Goal: Task Accomplishment & Management: Use online tool/utility

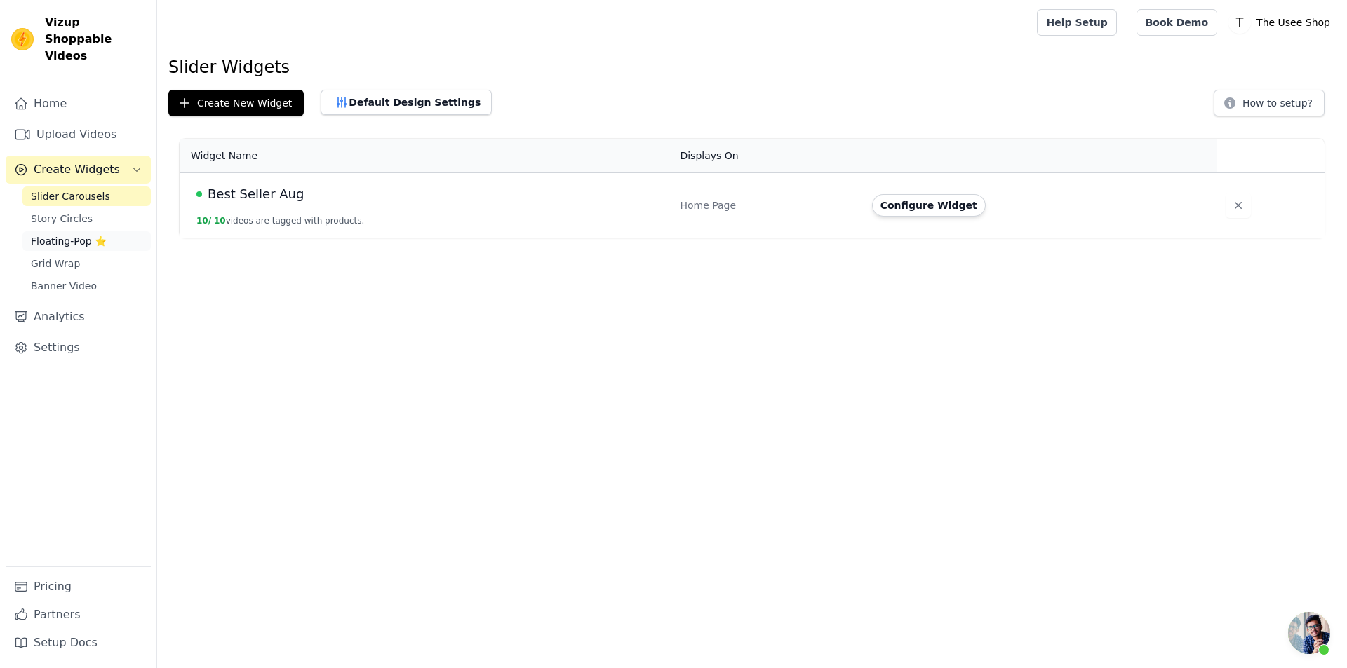
click at [98, 234] on span "Floating-Pop ⭐" at bounding box center [69, 241] width 76 height 14
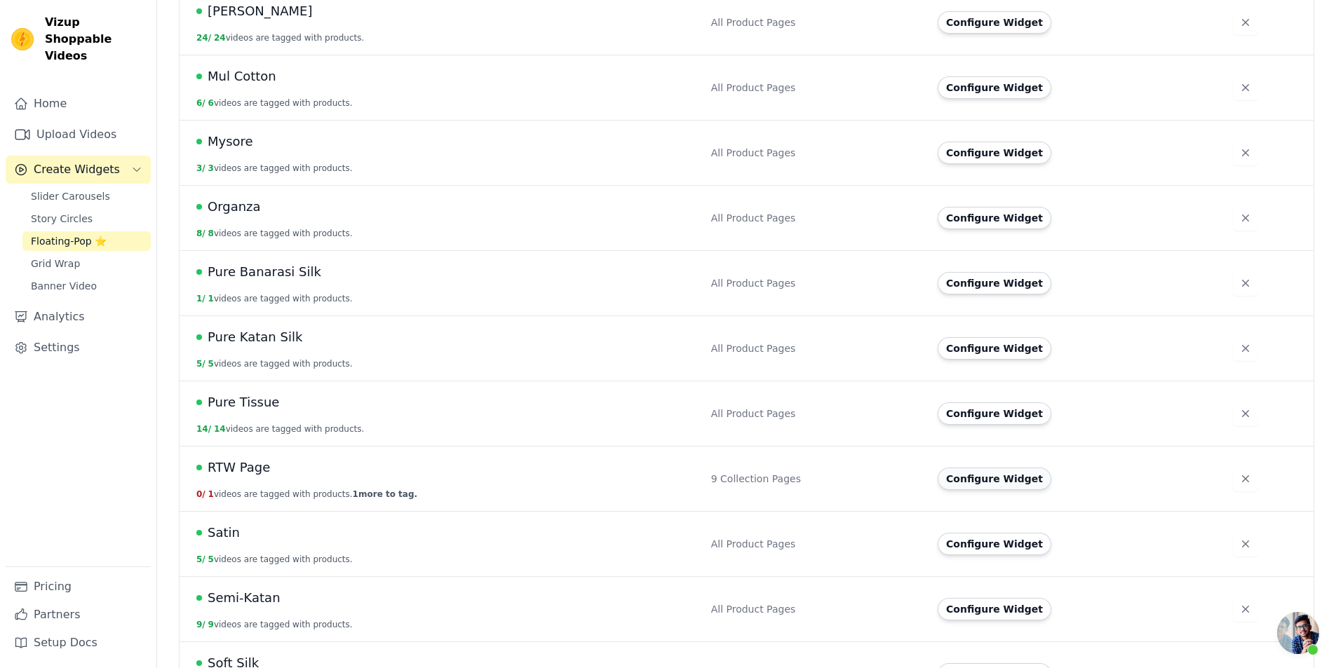
scroll to position [351, 0]
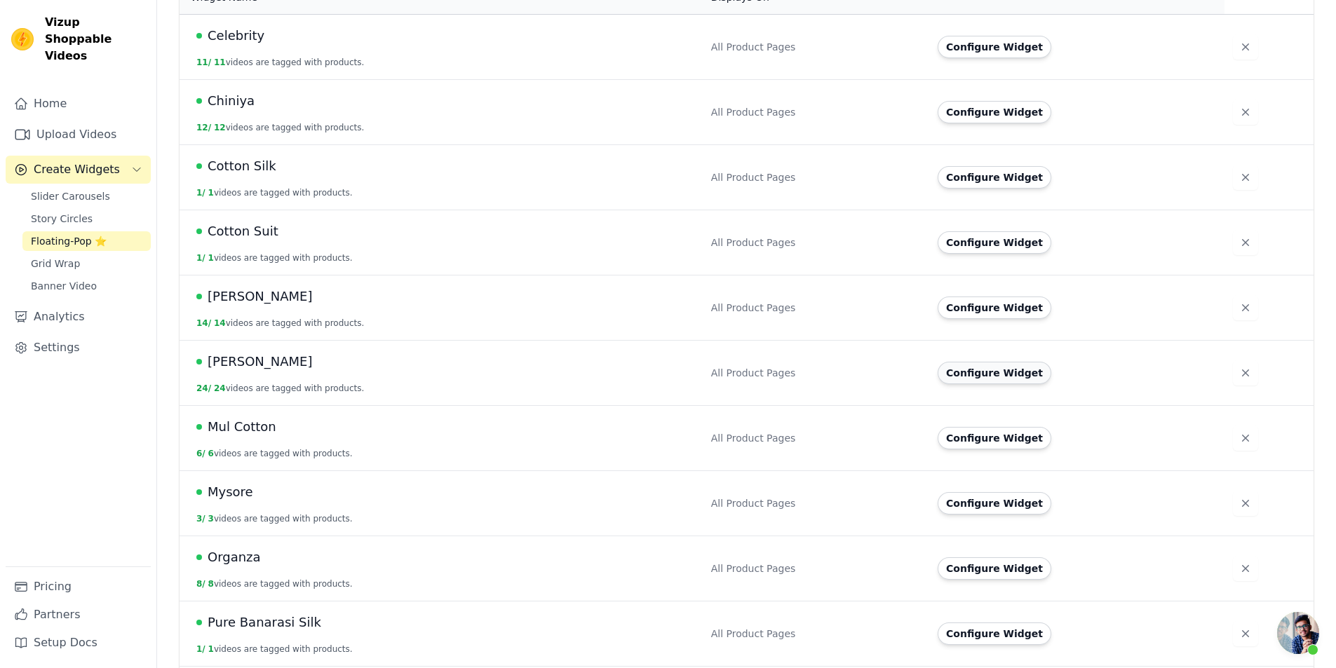
click at [1018, 363] on button "Configure Widget" at bounding box center [995, 373] width 114 height 22
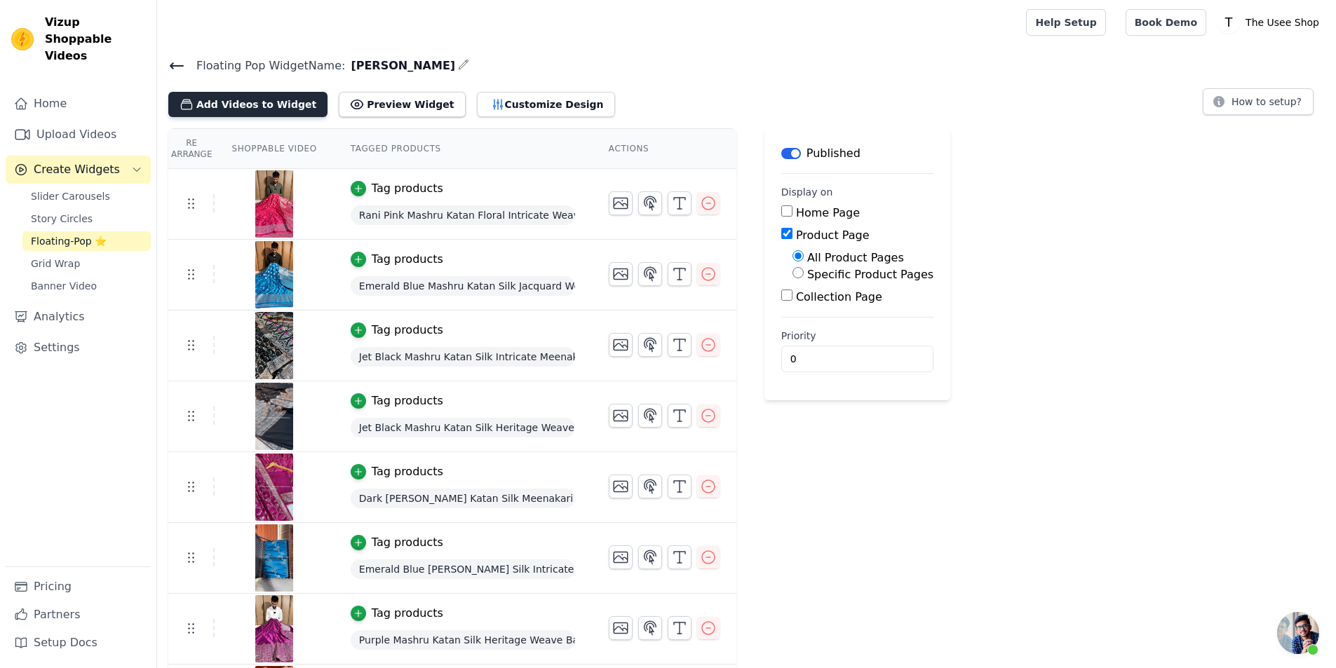
click at [271, 98] on button "Add Videos to Widget" at bounding box center [247, 104] width 159 height 25
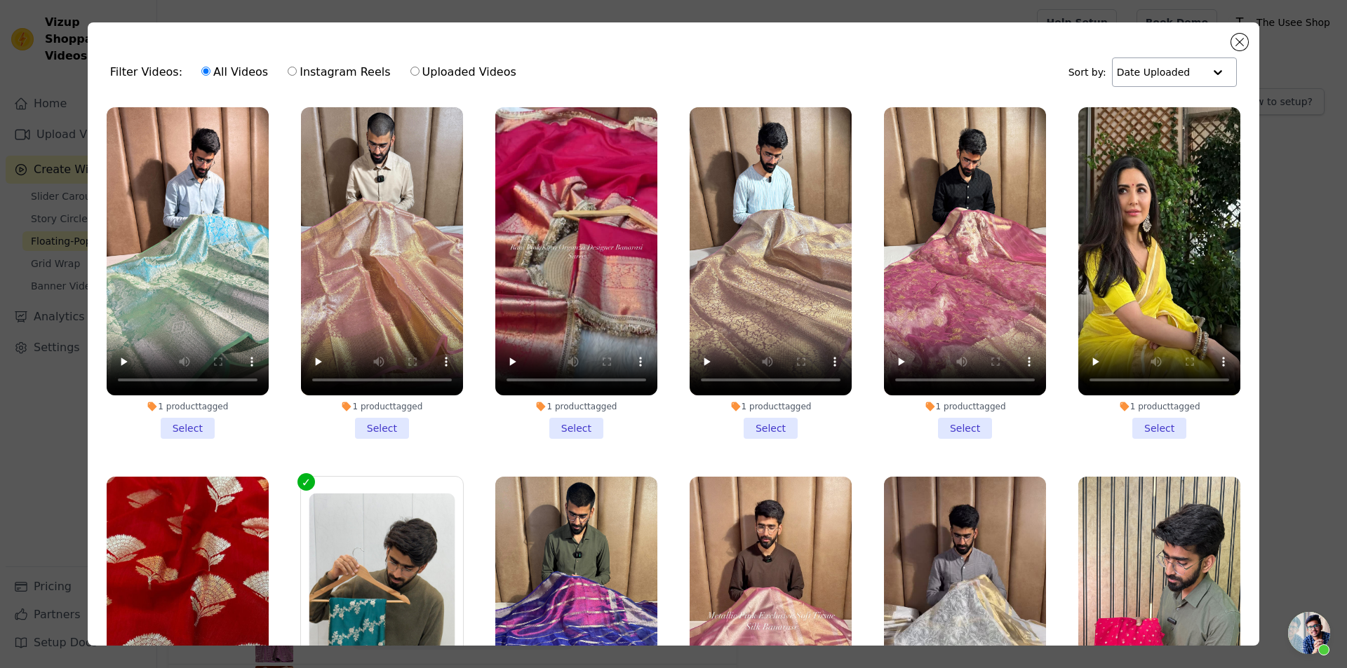
click at [1178, 76] on input "text" at bounding box center [1160, 72] width 87 height 28
click at [1150, 103] on div "Date Uploaded" at bounding box center [1169, 99] width 119 height 17
click at [1233, 39] on button "Close modal" at bounding box center [1239, 42] width 17 height 17
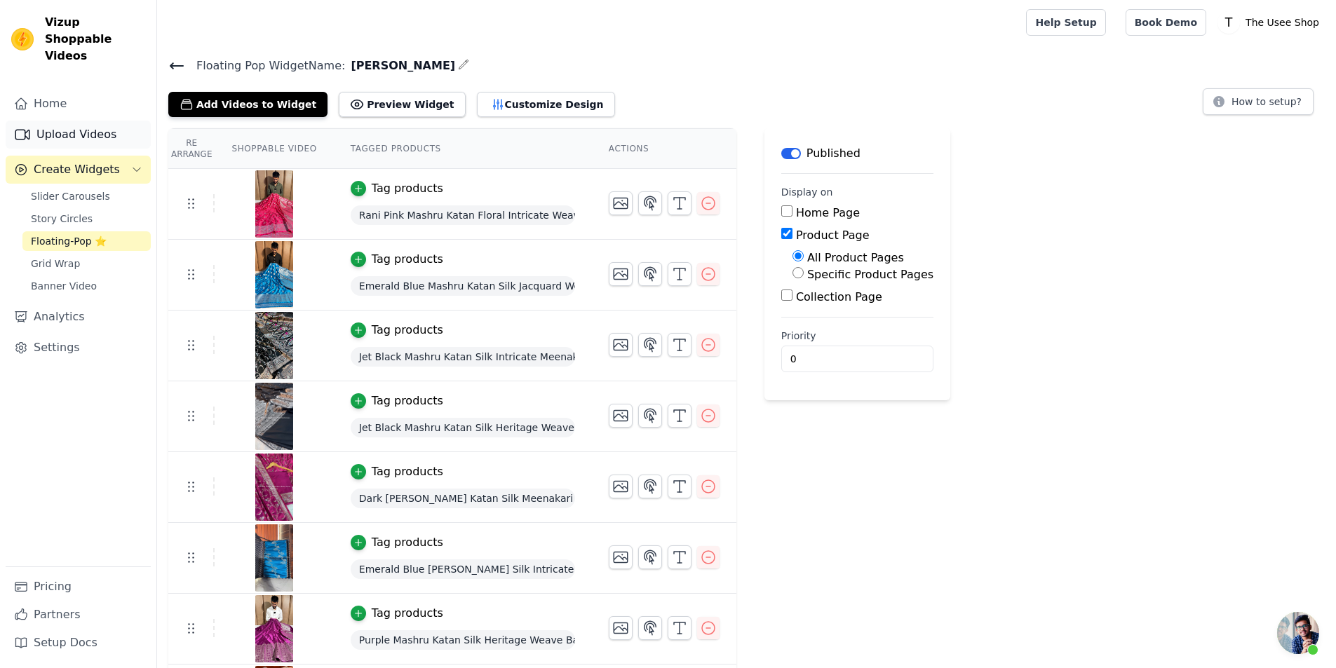
click at [124, 121] on link "Upload Videos" at bounding box center [78, 135] width 145 height 28
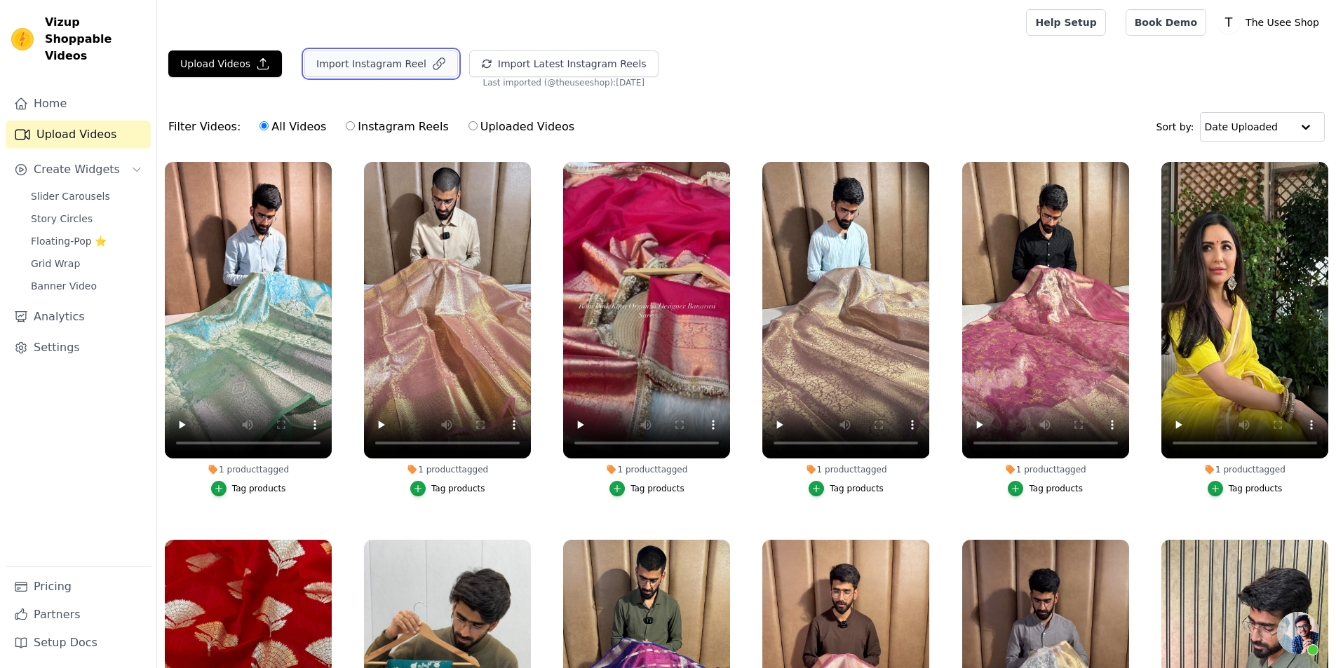
click at [392, 65] on button "Import Instagram Reel" at bounding box center [381, 63] width 154 height 27
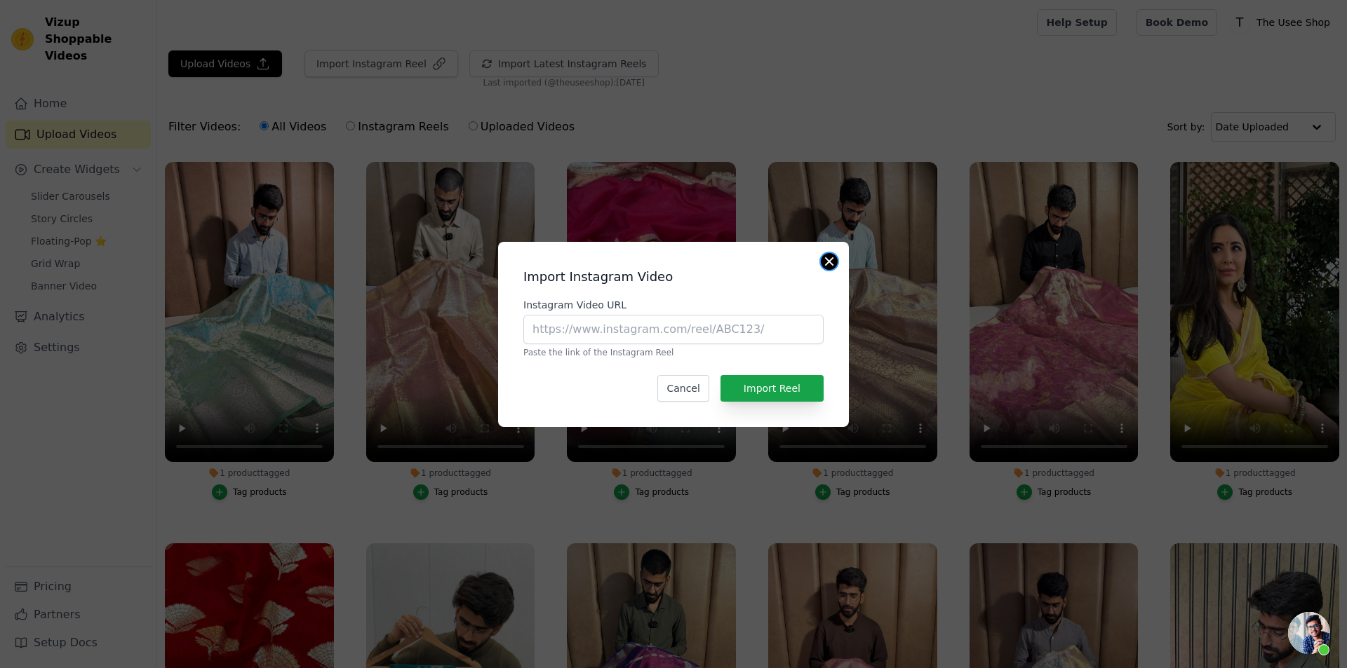
click at [829, 264] on button "Close modal" at bounding box center [829, 261] width 17 height 17
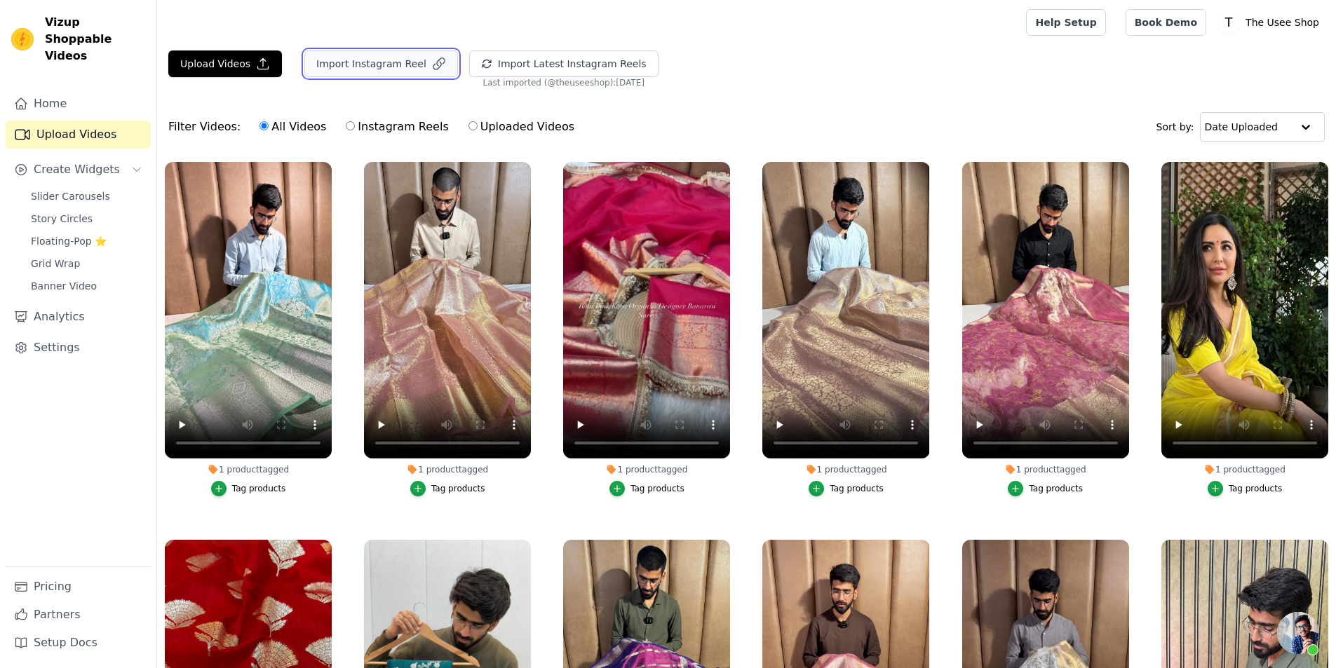
click at [378, 72] on button "Import Instagram Reel" at bounding box center [381, 63] width 154 height 27
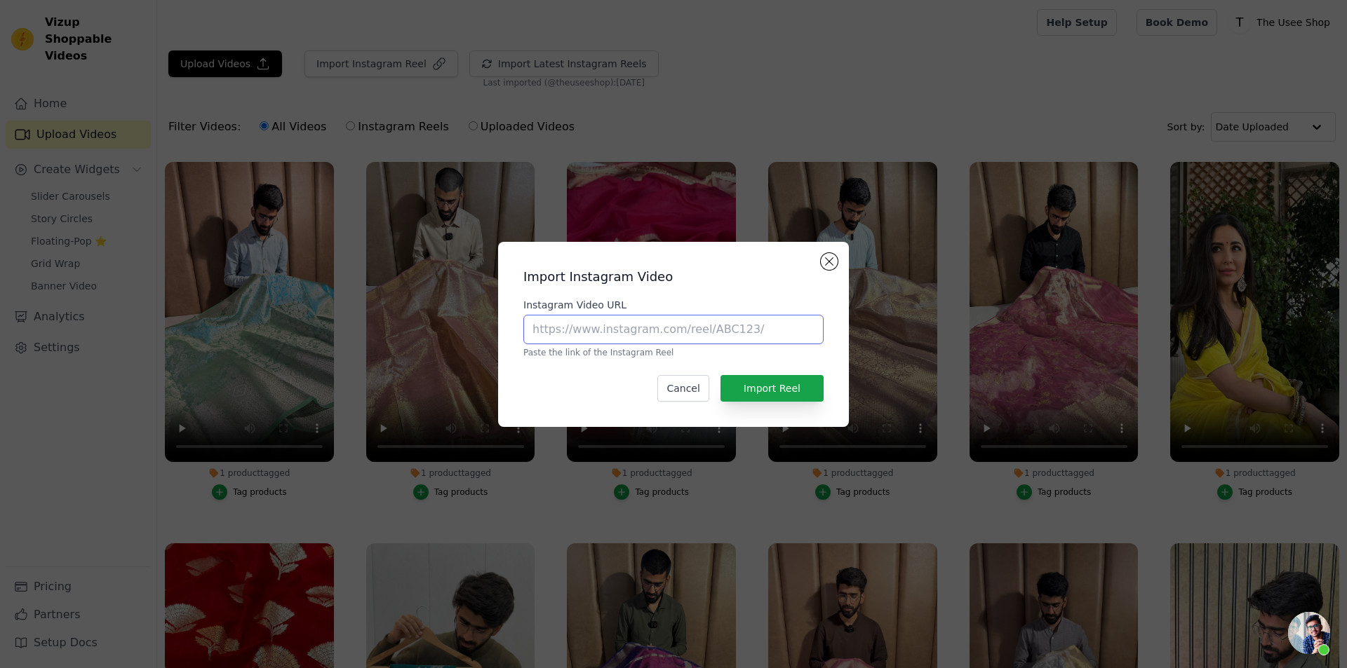
click at [640, 341] on input "Instagram Video URL" at bounding box center [673, 329] width 300 height 29
paste input "[URL][DOMAIN_NAME]"
type input "[URL][DOMAIN_NAME]"
click at [813, 381] on button "Import Reel" at bounding box center [771, 388] width 103 height 27
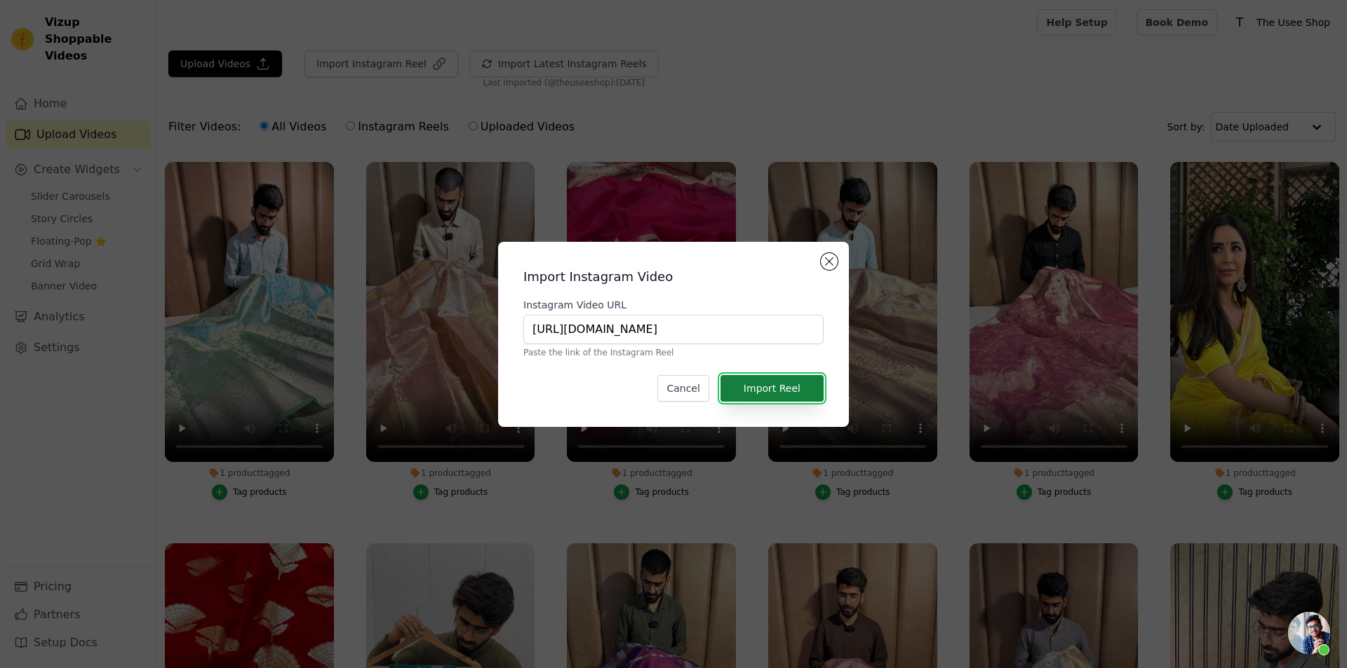
scroll to position [0, 0]
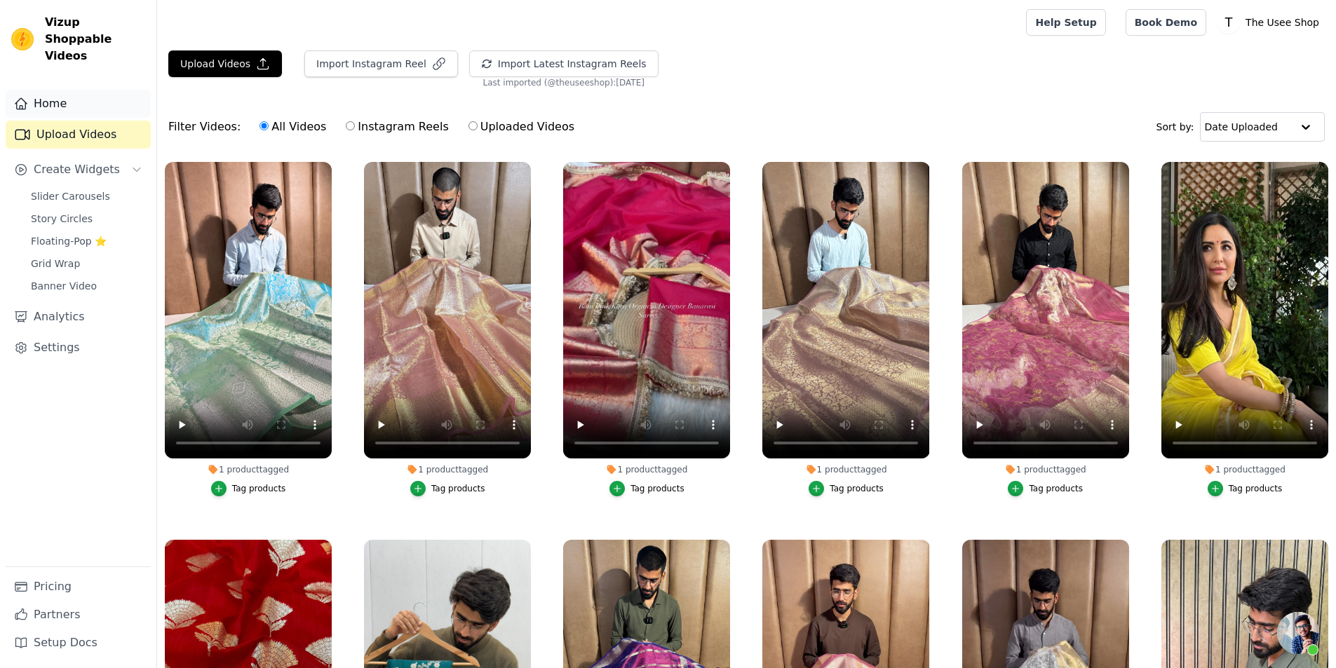
click at [76, 97] on link "Home" at bounding box center [78, 104] width 145 height 28
